Goal: Find specific page/section: Find specific page/section

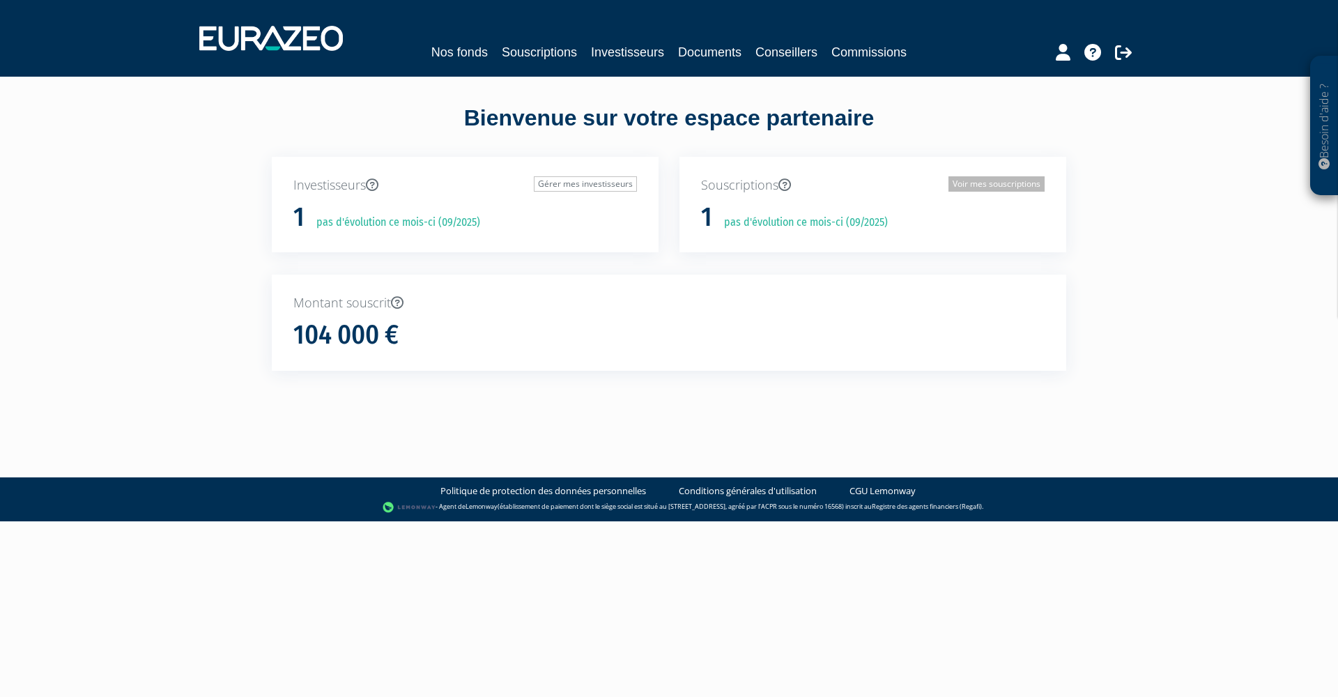
click at [986, 183] on link "Voir mes souscriptions" at bounding box center [997, 183] width 96 height 15
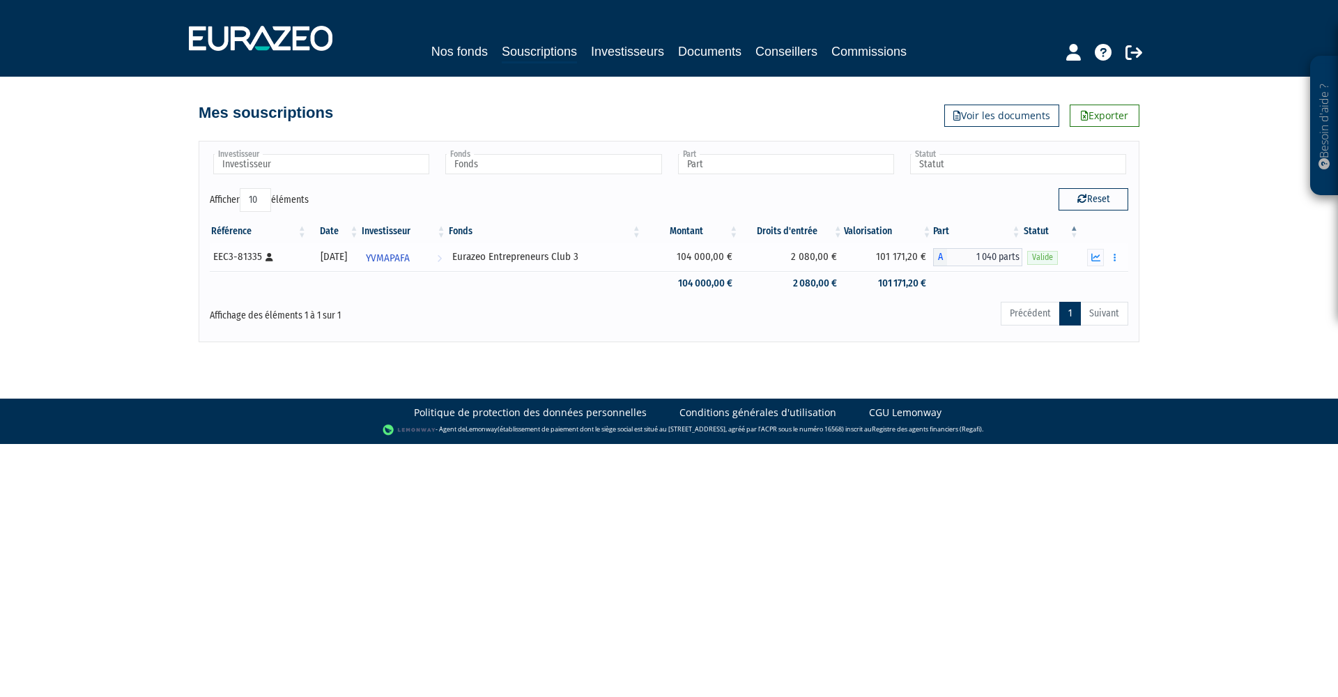
drag, startPoint x: 259, startPoint y: 255, endPoint x: 212, endPoint y: 264, distance: 47.6
click at [212, 264] on td "EEC3-81335 [Français] Personne physique" at bounding box center [259, 257] width 98 height 28
drag, startPoint x: 214, startPoint y: 254, endPoint x: 261, endPoint y: 256, distance: 46.7
click at [261, 256] on div "EEC3-81335 [Français] Personne physique" at bounding box center [258, 257] width 90 height 15
copy div "EEC3-81335"
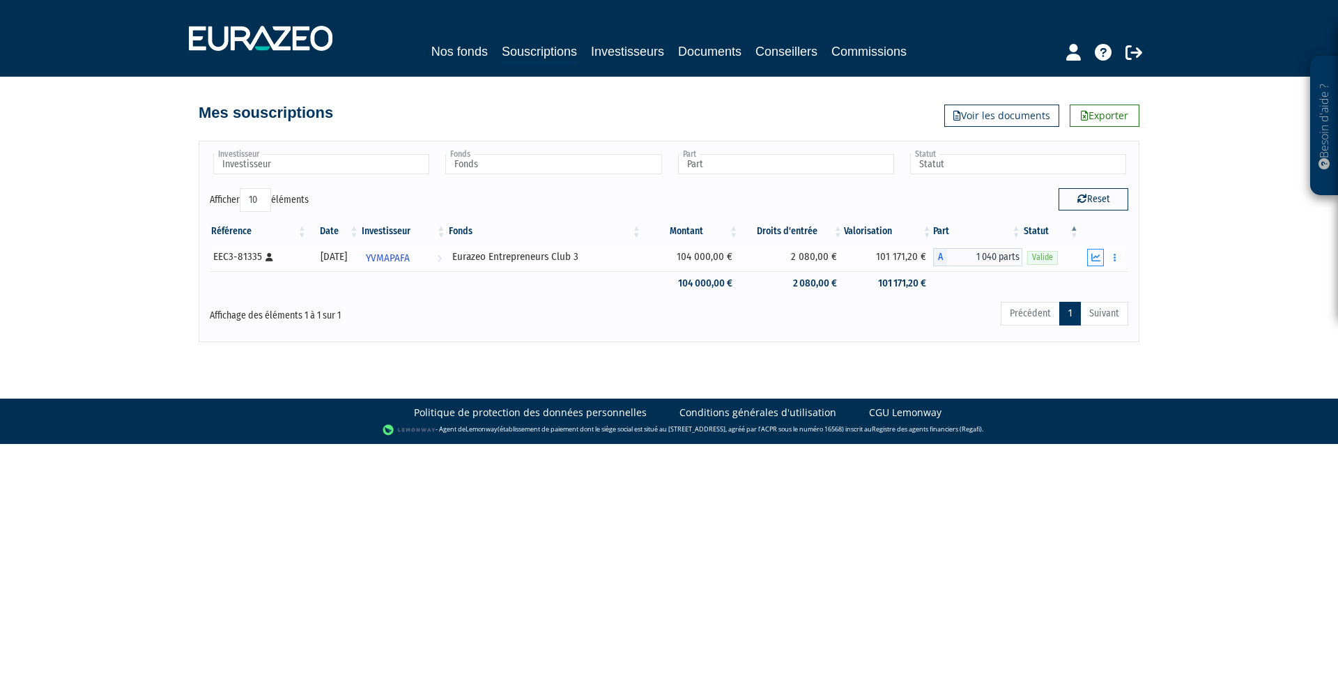
click at [1099, 259] on icon "button" at bounding box center [1096, 257] width 9 height 9
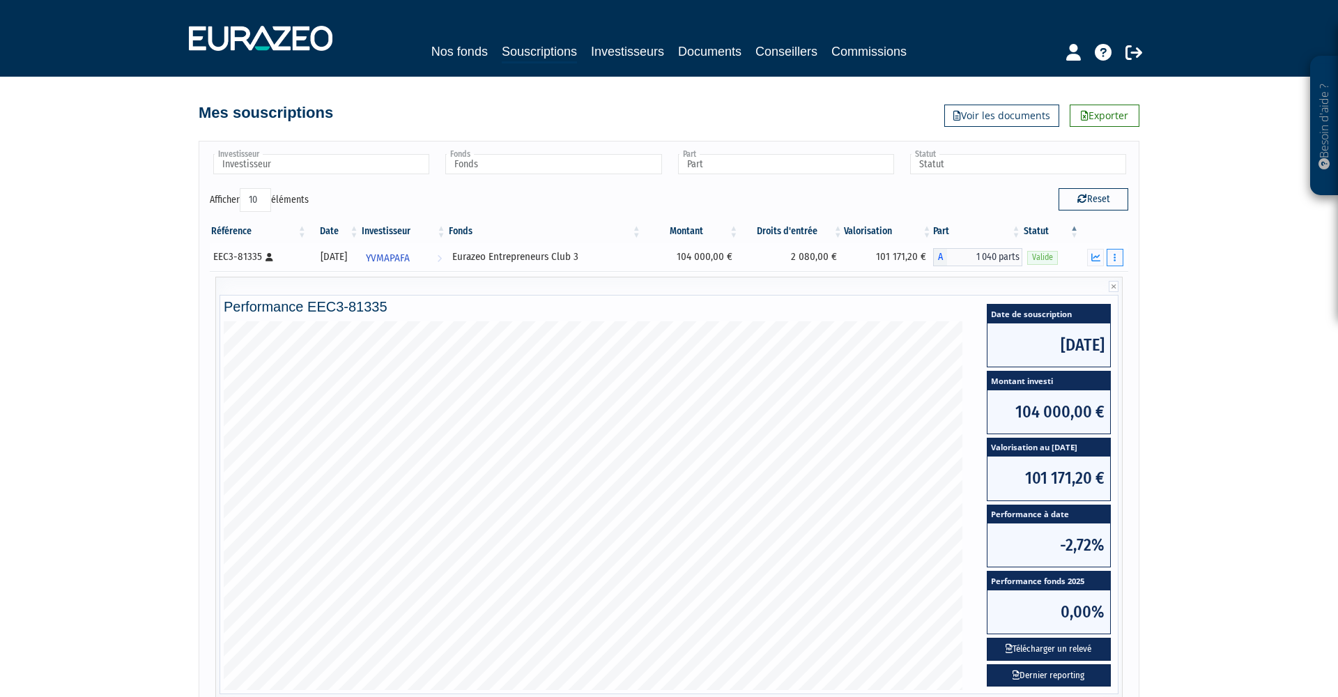
click at [1117, 259] on button "button" at bounding box center [1115, 257] width 17 height 17
click at [1098, 283] on link "Documents" at bounding box center [1085, 282] width 70 height 23
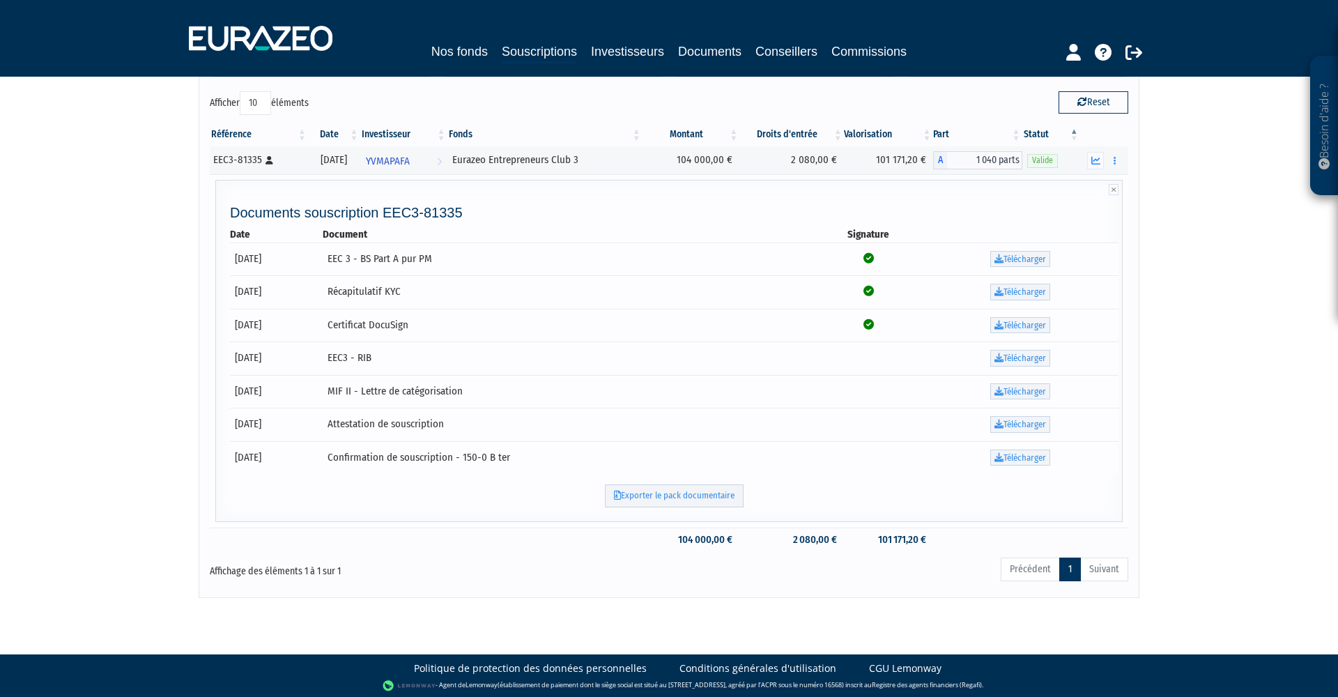
scroll to position [96, 0]
